Goal: Task Accomplishment & Management: Complete application form

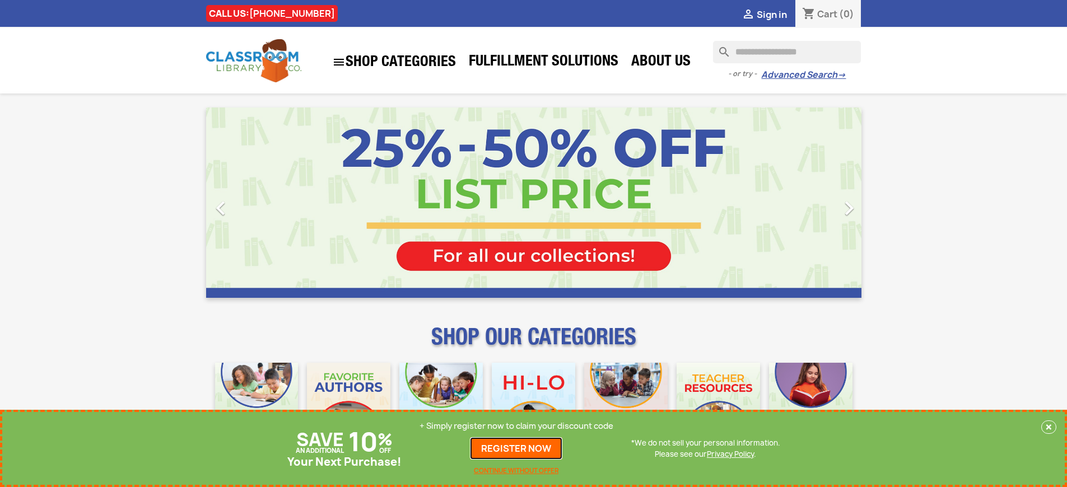
click at [517, 449] on link "REGISTER NOW" at bounding box center [516, 449] width 92 height 22
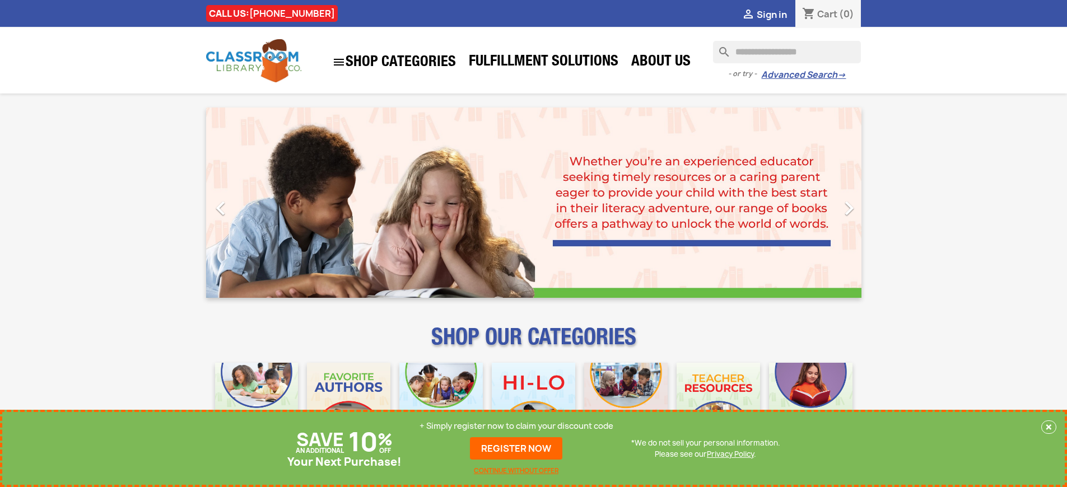
click at [517, 426] on p "+ Simply register now to claim your discount code" at bounding box center [517, 426] width 194 height 11
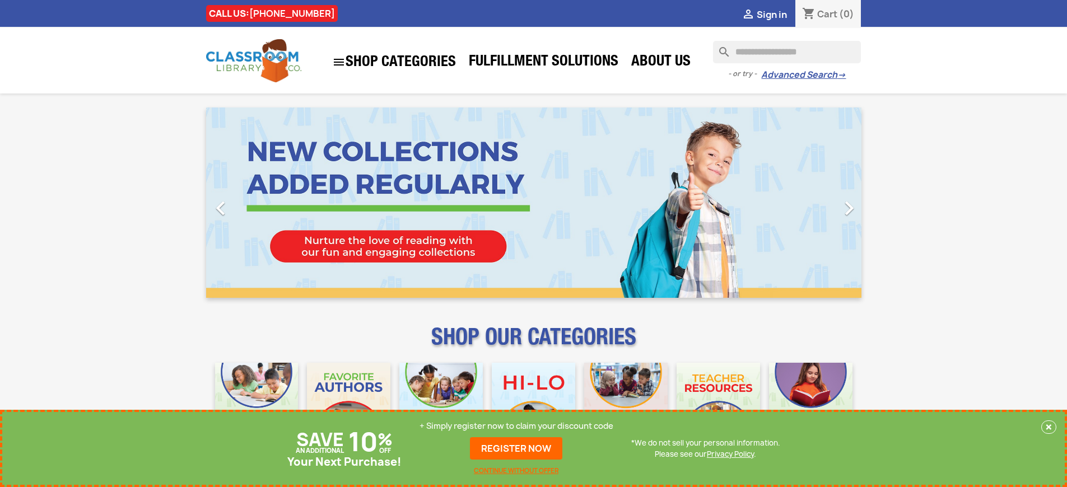
click at [517, 426] on p "+ Simply register now to claim your discount code" at bounding box center [517, 426] width 194 height 11
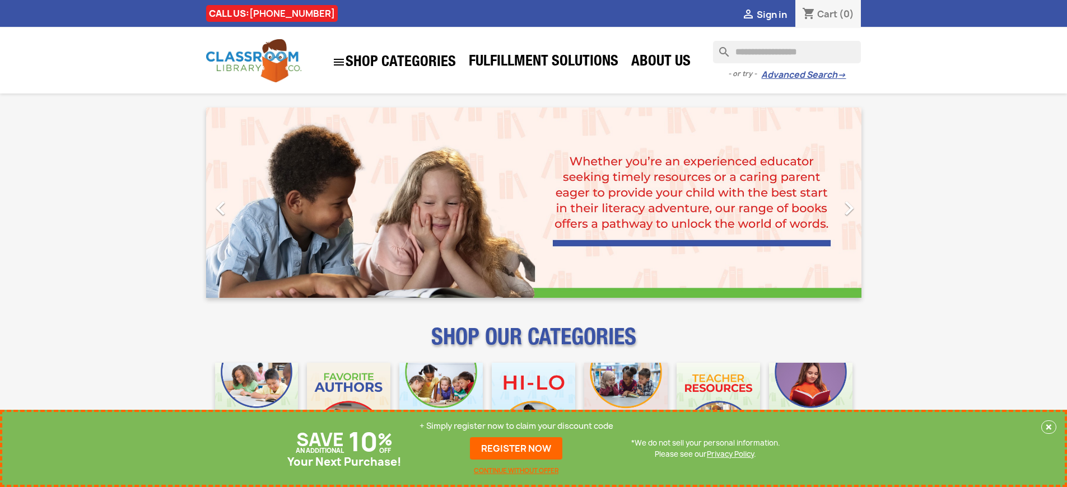
click at [517, 426] on p "+ Simply register now to claim your discount code" at bounding box center [517, 426] width 194 height 11
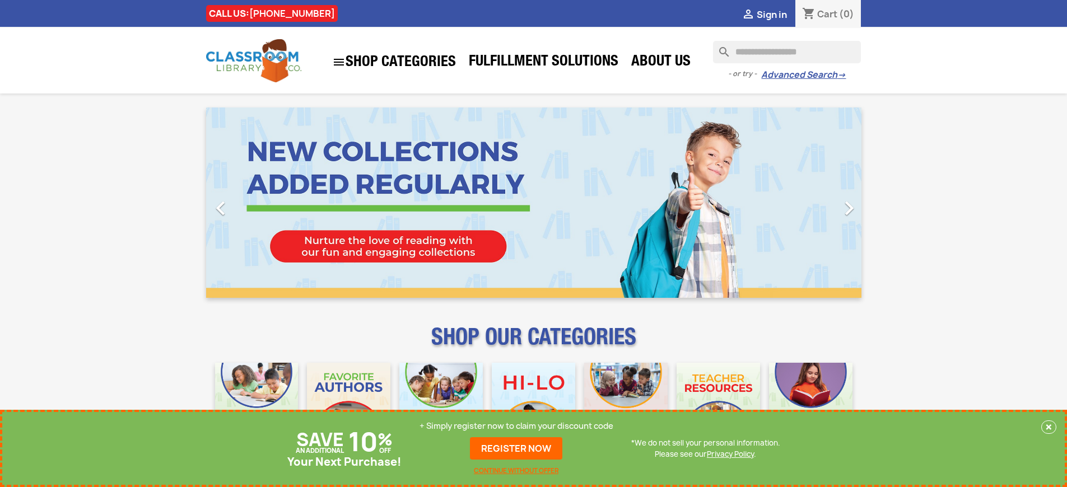
click at [517, 426] on p "+ Simply register now to claim your discount code" at bounding box center [517, 426] width 194 height 11
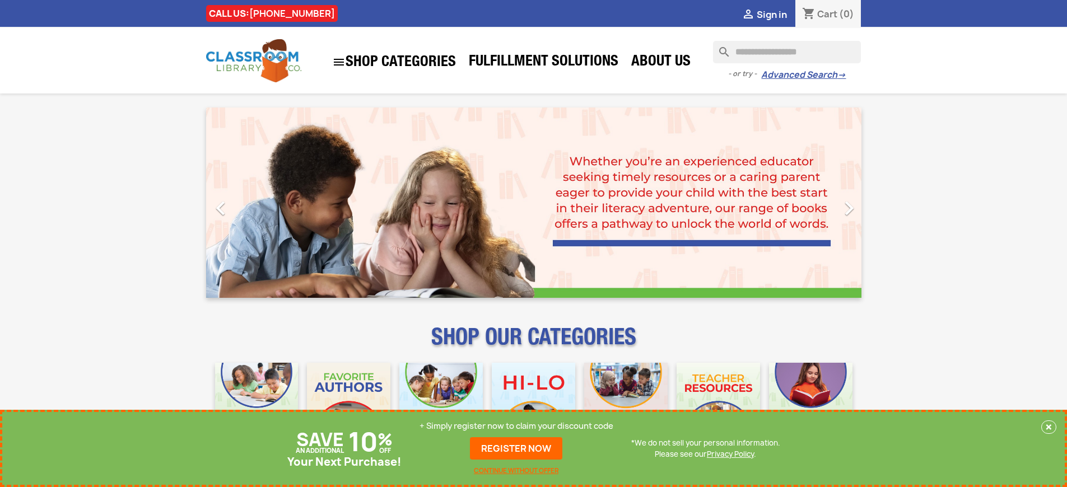
click at [517, 426] on p "+ Simply register now to claim your discount code" at bounding box center [517, 426] width 194 height 11
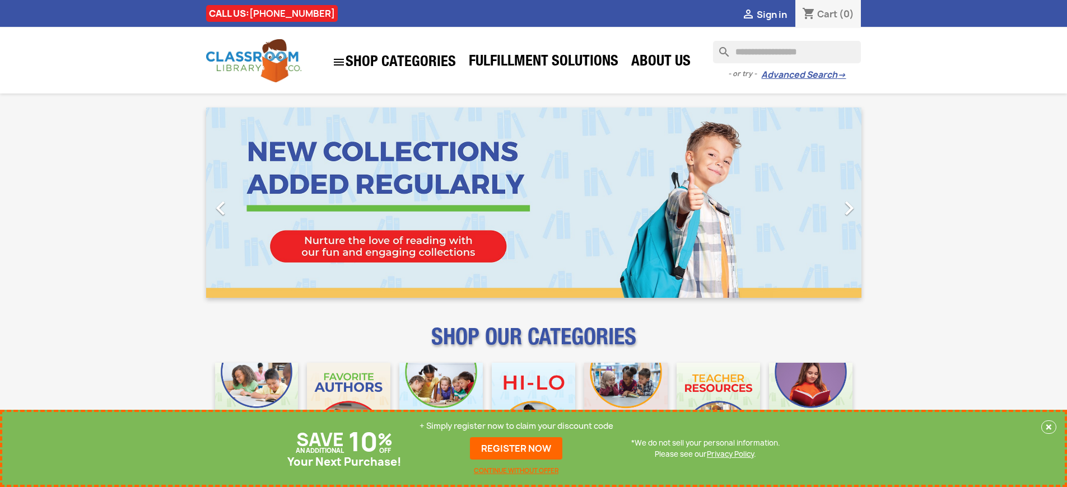
click at [517, 426] on p "+ Simply register now to claim your discount code" at bounding box center [517, 426] width 194 height 11
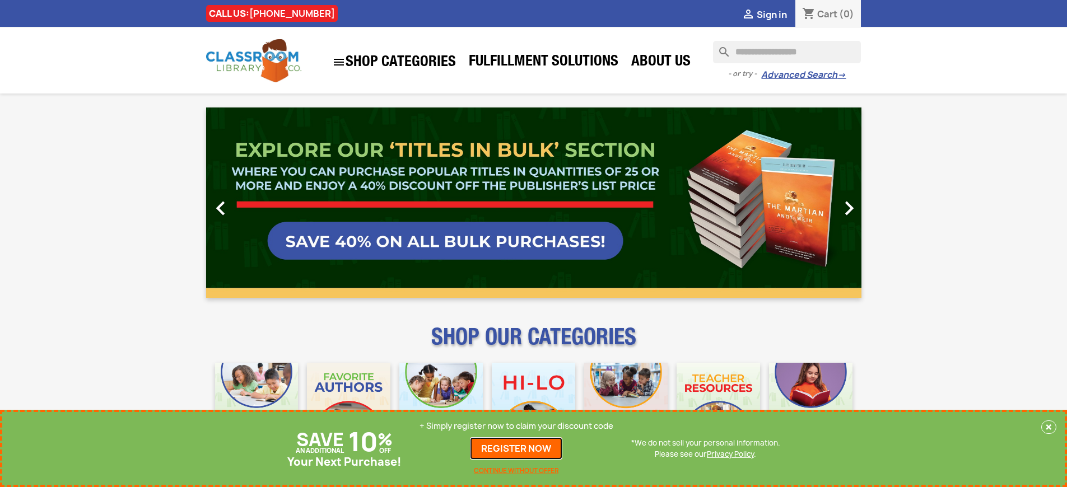
click at [517, 449] on link "REGISTER NOW" at bounding box center [516, 449] width 92 height 22
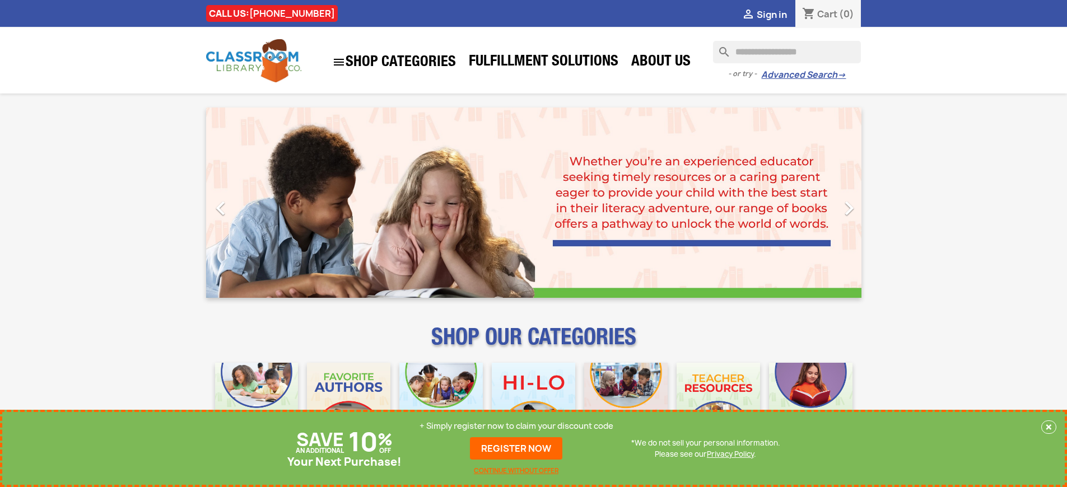
click at [517, 426] on p "+ Simply register now to claim your discount code" at bounding box center [517, 426] width 194 height 11
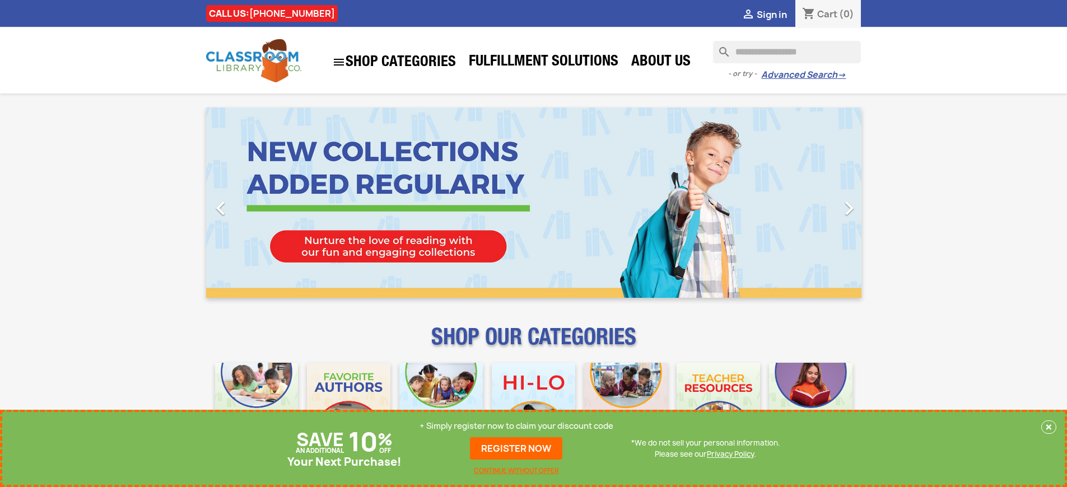
click at [517, 426] on p "+ Simply register now to claim your discount code" at bounding box center [517, 426] width 194 height 11
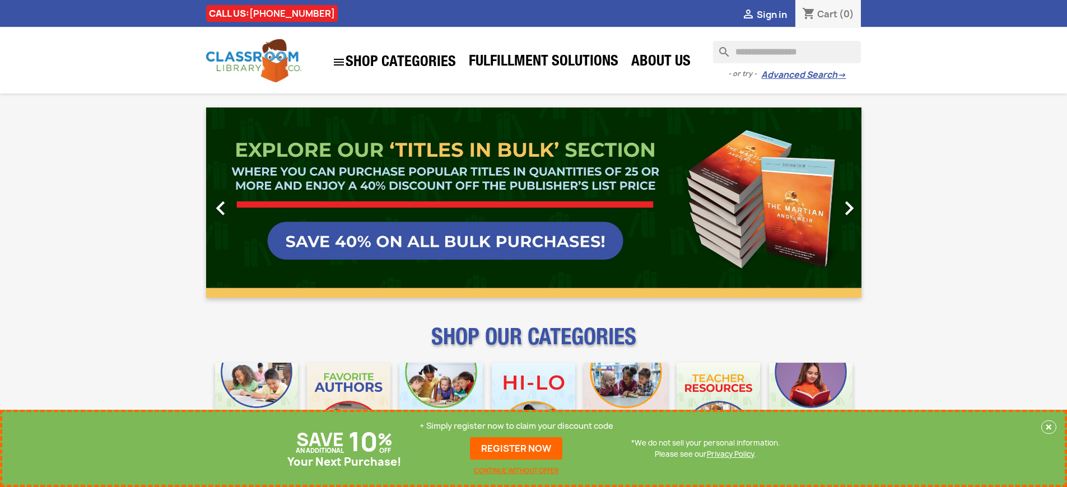
click at [517, 449] on link "REGISTER NOW" at bounding box center [516, 449] width 92 height 22
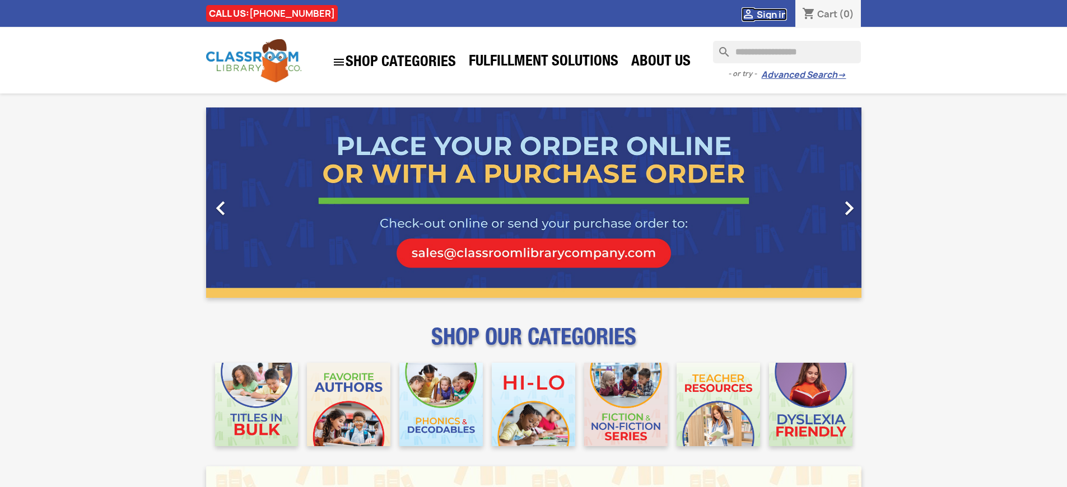
click at [772, 14] on span "Sign in" at bounding box center [772, 14] width 30 height 12
